Goal: Task Accomplishment & Management: Manage account settings

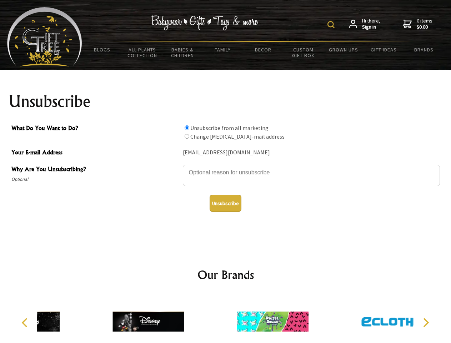
click at [332, 25] on img at bounding box center [330, 24] width 7 height 7
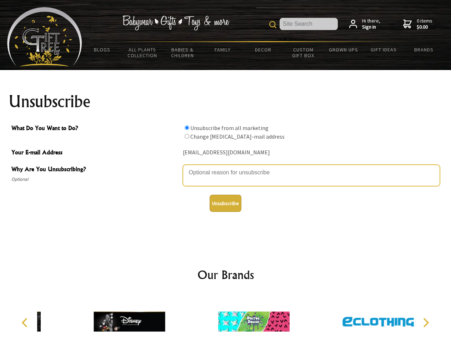
click at [226, 167] on textarea "Why Are You Unsubscribing?" at bounding box center [311, 175] width 257 height 21
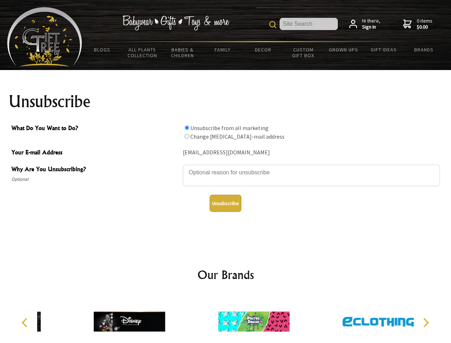
click at [187, 127] on input "What Do You Want to Do?" at bounding box center [187, 127] width 5 height 5
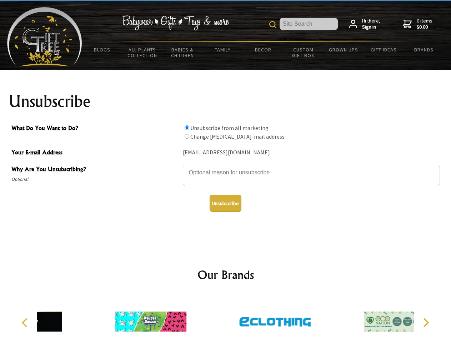
click at [187, 136] on input "What Do You Want to Do?" at bounding box center [187, 136] width 5 height 5
radio input "true"
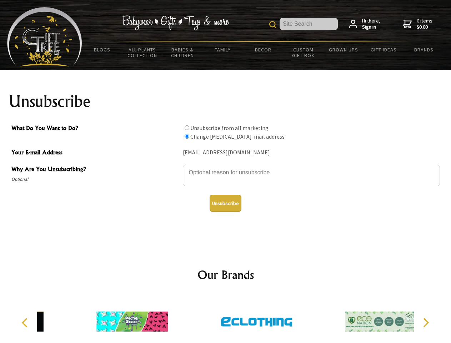
click at [225, 203] on button "Unsubscribe" at bounding box center [226, 203] width 32 height 17
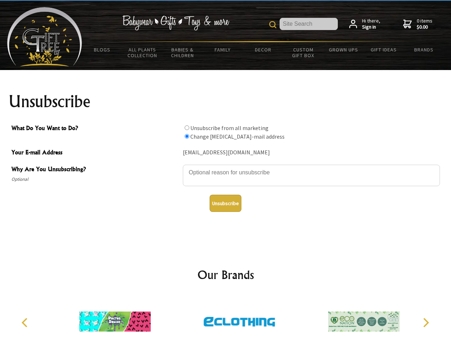
click at [226, 318] on img at bounding box center [239, 322] width 71 height 54
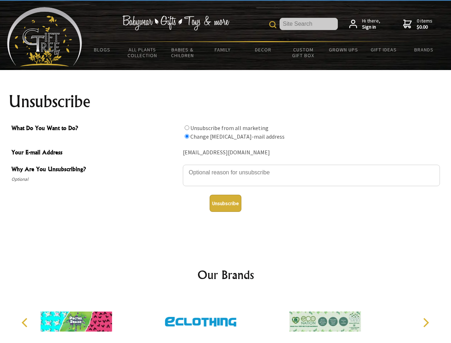
click at [26, 322] on icon "Previous" at bounding box center [25, 322] width 9 height 9
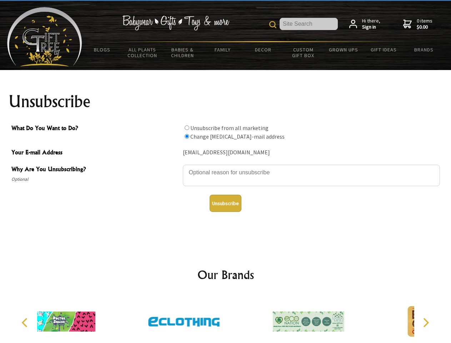
click at [426, 322] on icon "Next" at bounding box center [425, 322] width 9 height 9
